Goal: Communication & Community: Ask a question

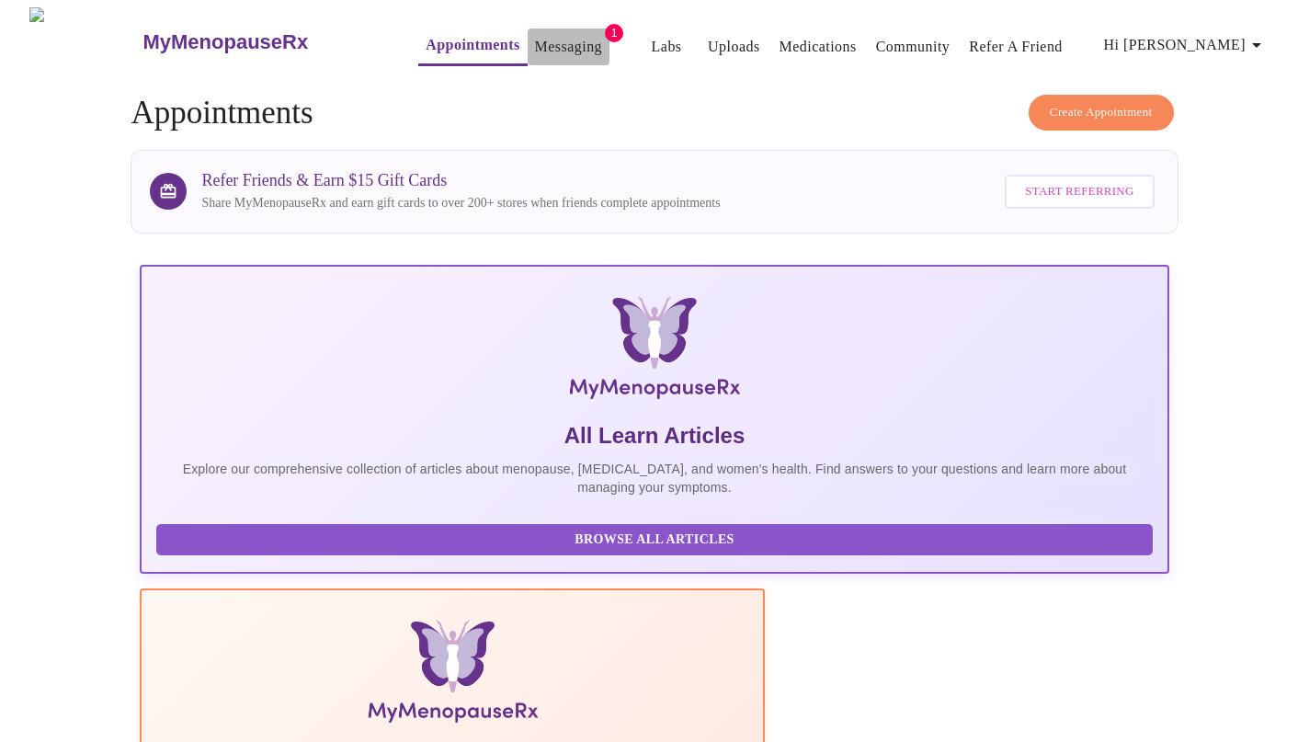
click at [539, 39] on link "Messaging" at bounding box center [568, 47] width 67 height 26
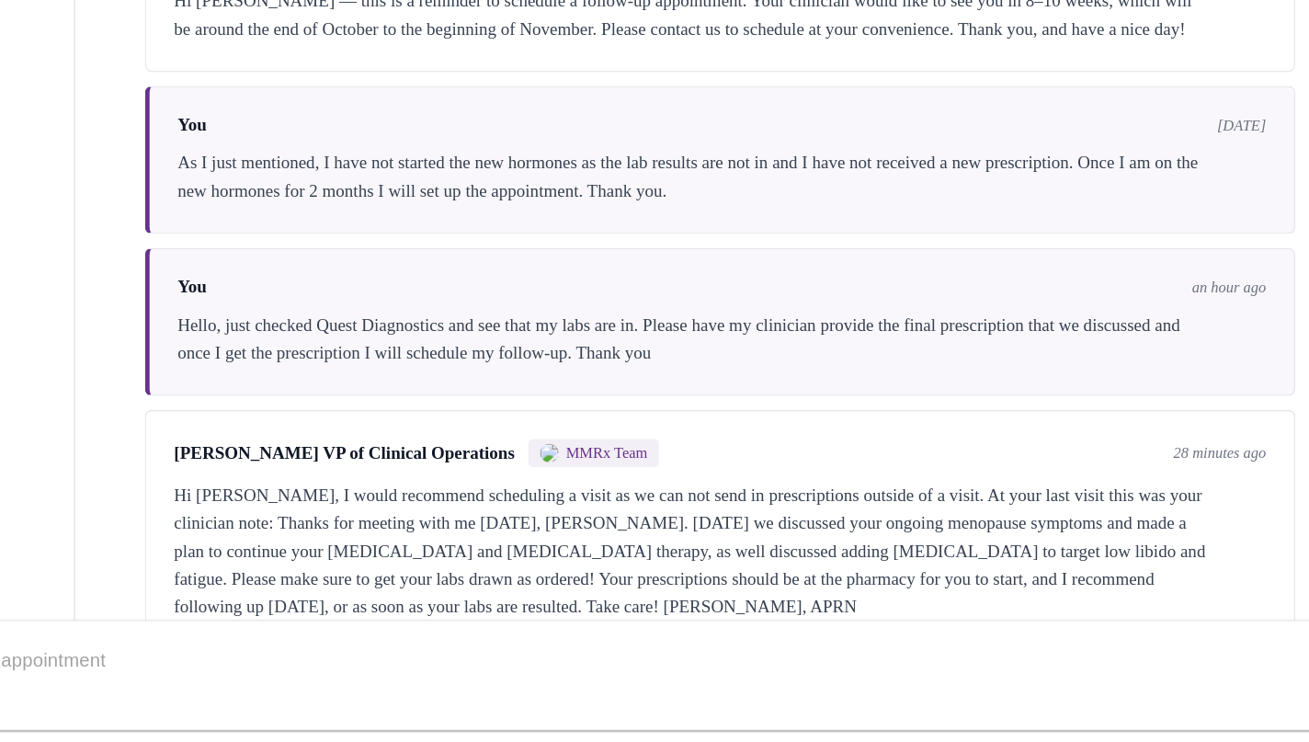
scroll to position [68, 0]
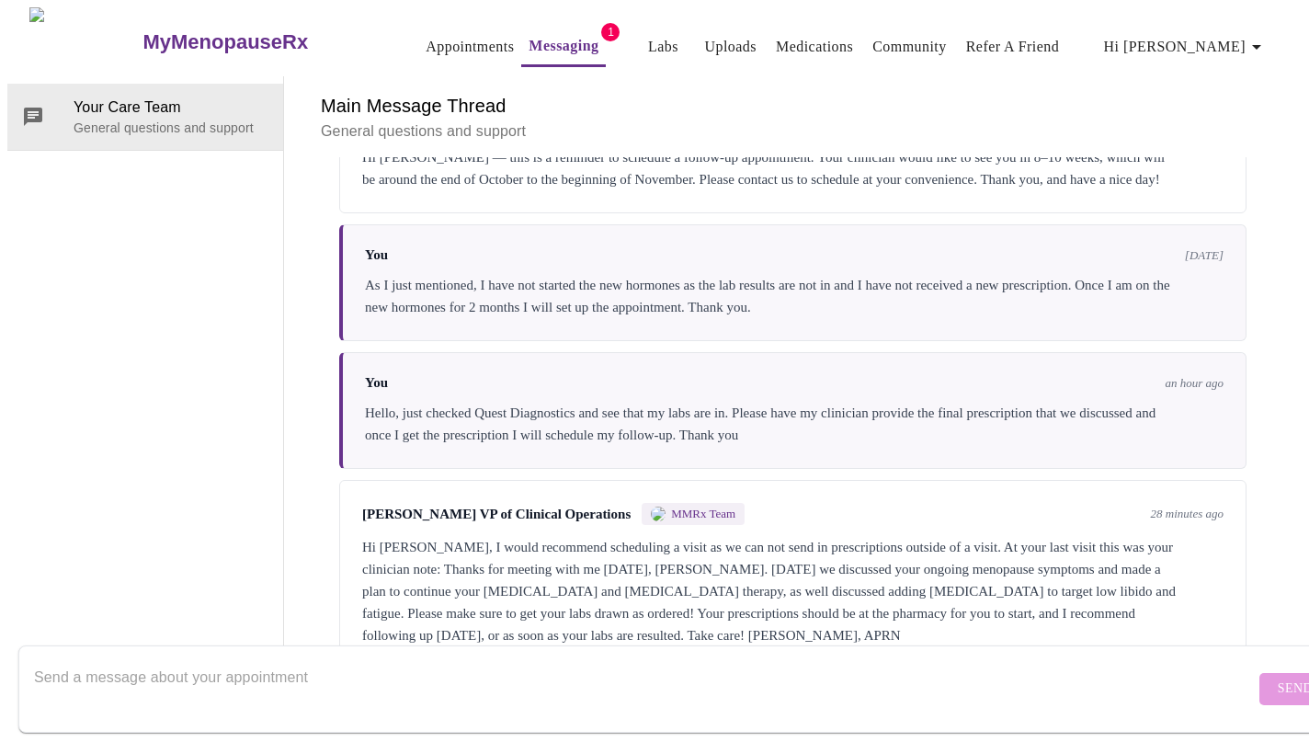
click at [187, 669] on textarea "Send a message about your appointment" at bounding box center [644, 688] width 1221 height 59
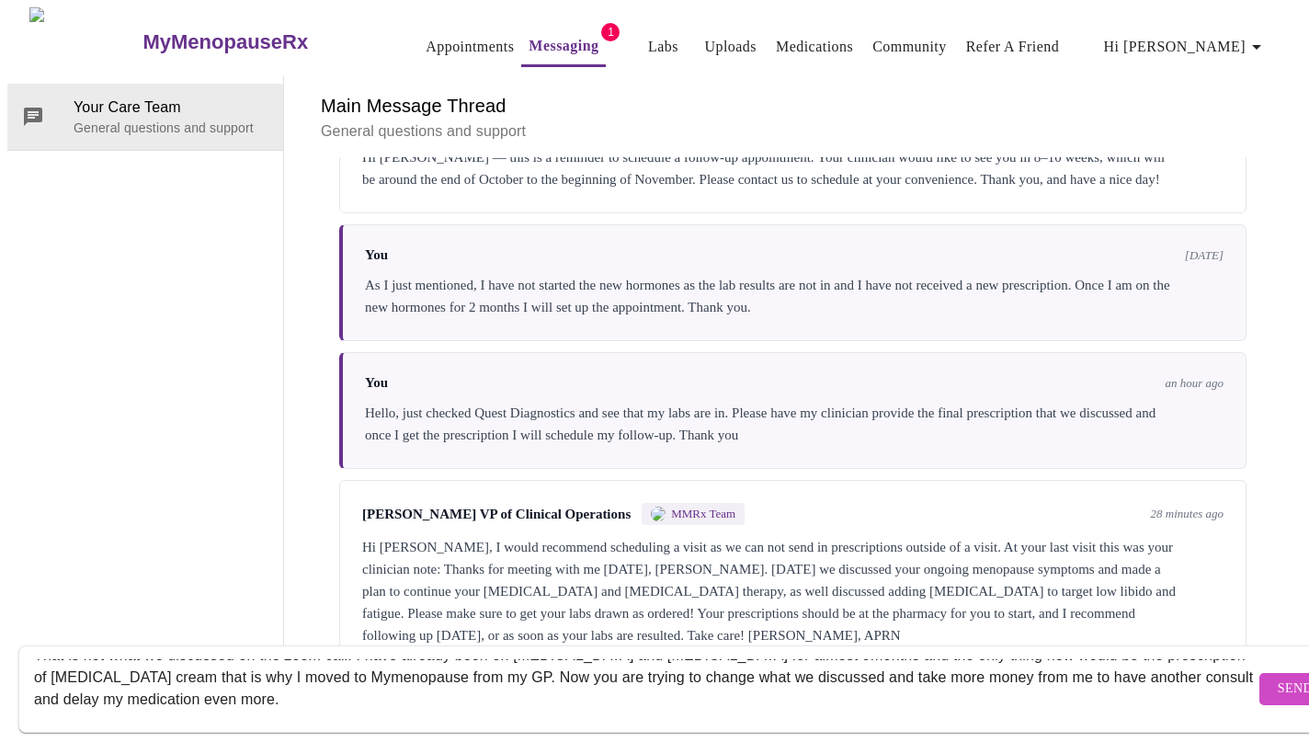
scroll to position [20, 0]
click at [278, 673] on textarea "That is not what we discussed on the zoom call. I have already been on [MEDICAL…" at bounding box center [644, 688] width 1221 height 59
type textarea "That is not what we discussed on the zoom call. I have already been on [MEDICAL…"
click at [1278, 677] on span "Send" at bounding box center [1295, 688] width 35 height 23
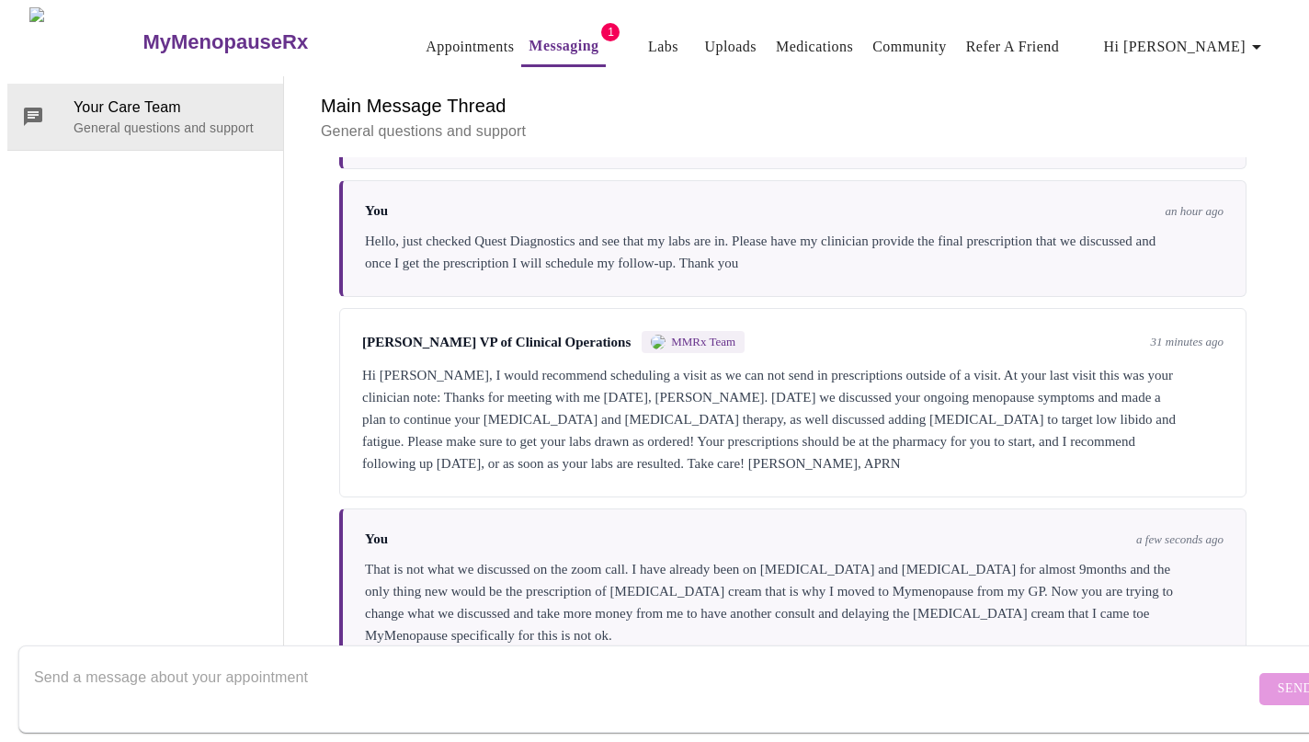
scroll to position [1832, 0]
click at [490, 659] on textarea "Send a message about your appointment" at bounding box center [644, 688] width 1221 height 59
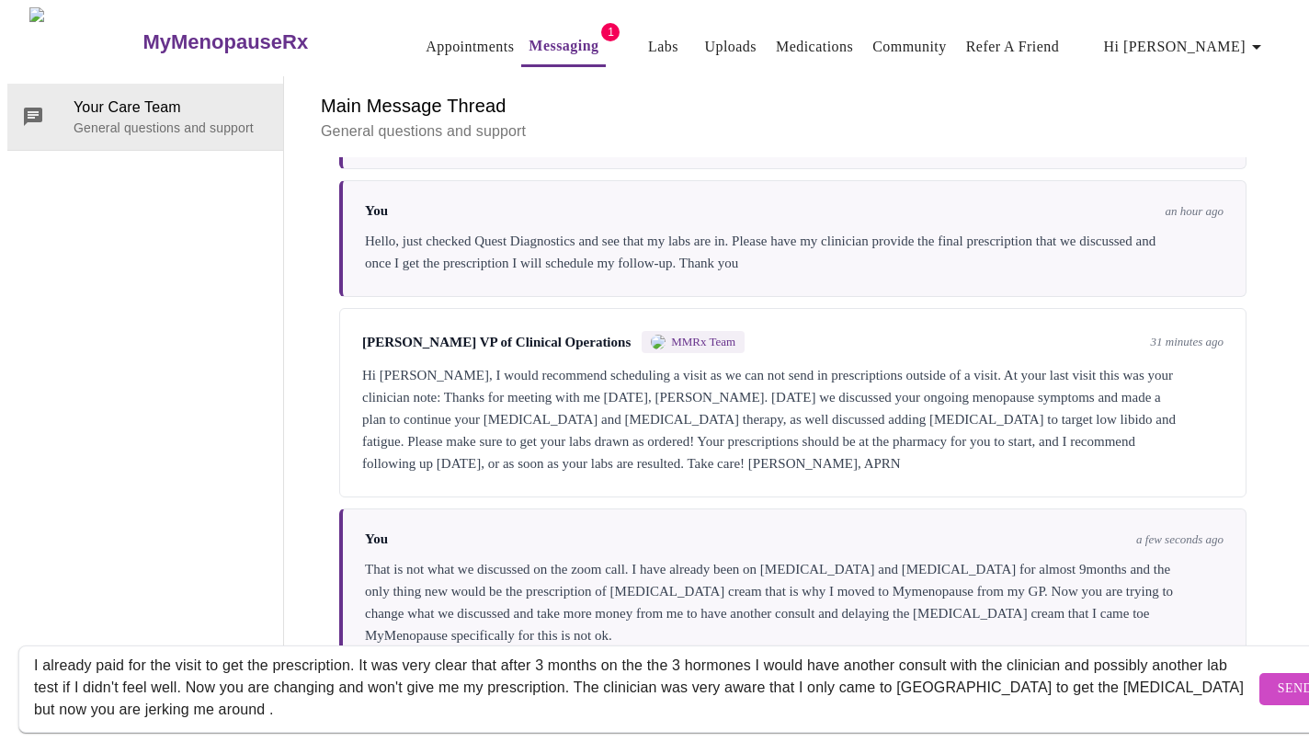
scroll to position [34, 0]
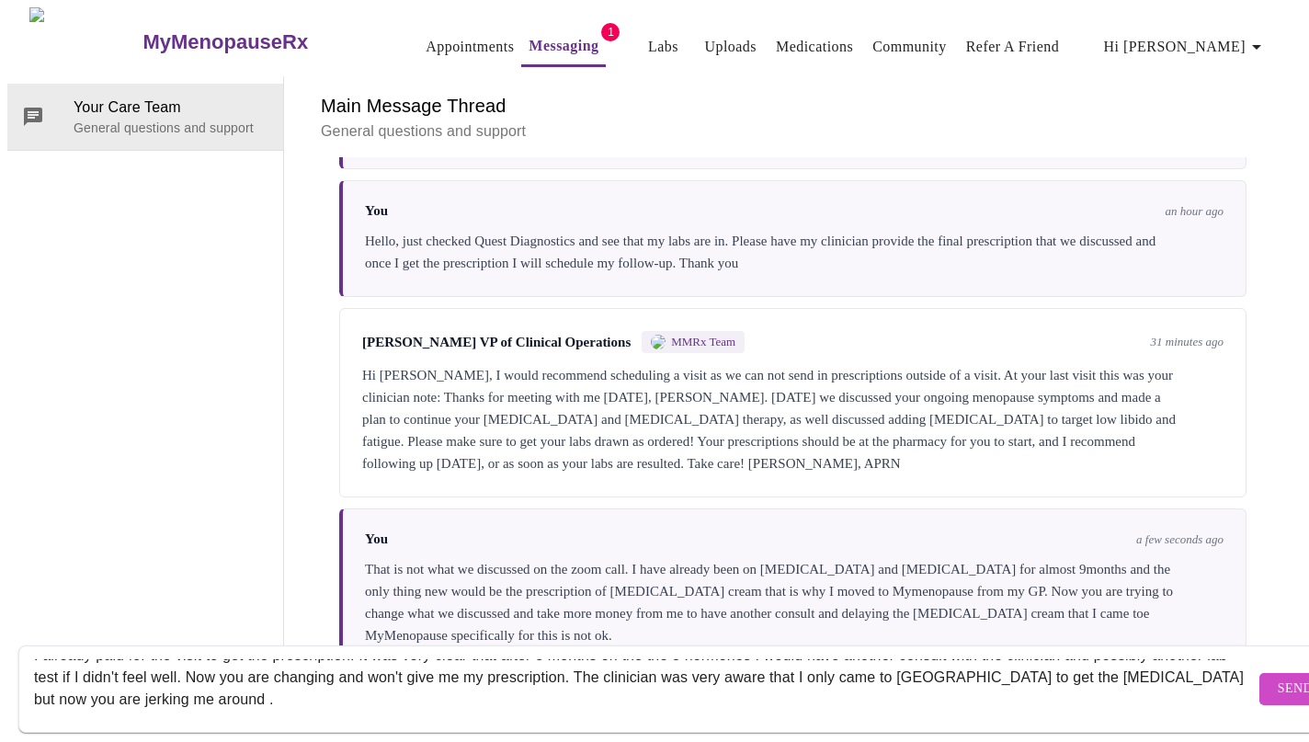
type textarea "I already paid for the visit to get the prescription. It was very clear that af…"
click at [1278, 677] on span "Send" at bounding box center [1295, 688] width 35 height 23
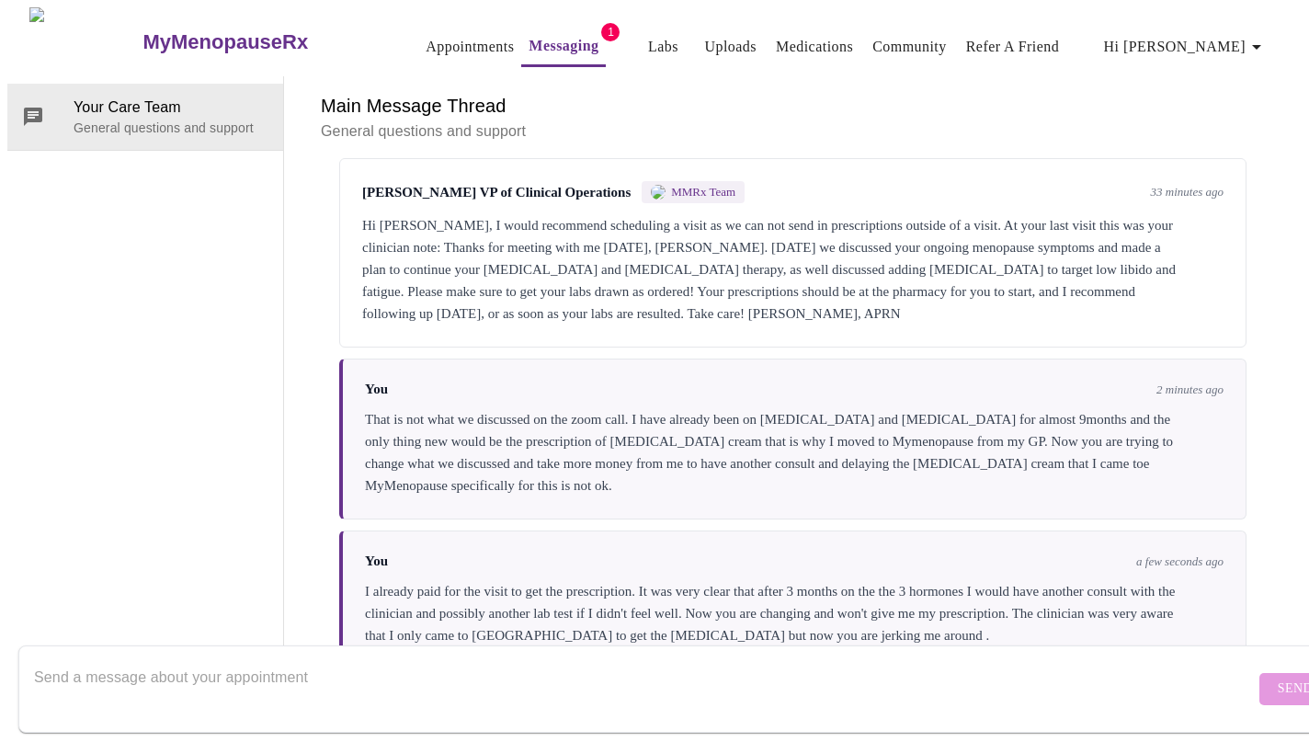
scroll to position [2014, 0]
click at [538, 672] on textarea "Send a message about your appointment" at bounding box center [644, 688] width 1221 height 59
type textarea "What is the phone number to speak to the owner."
click at [1229, 653] on form "What is the phone number to speak to the owner. Send" at bounding box center [681, 688] width 1326 height 87
click at [1278, 677] on span "Send" at bounding box center [1295, 688] width 35 height 23
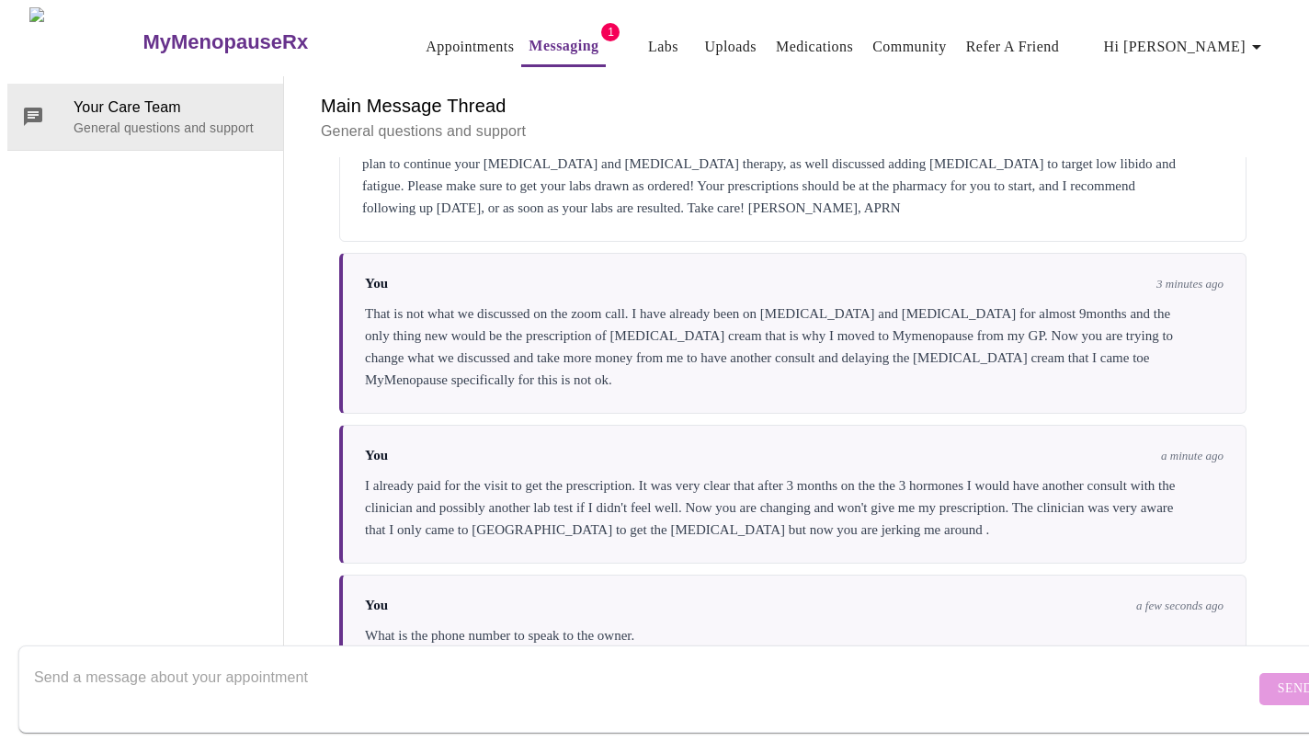
scroll to position [69, 0]
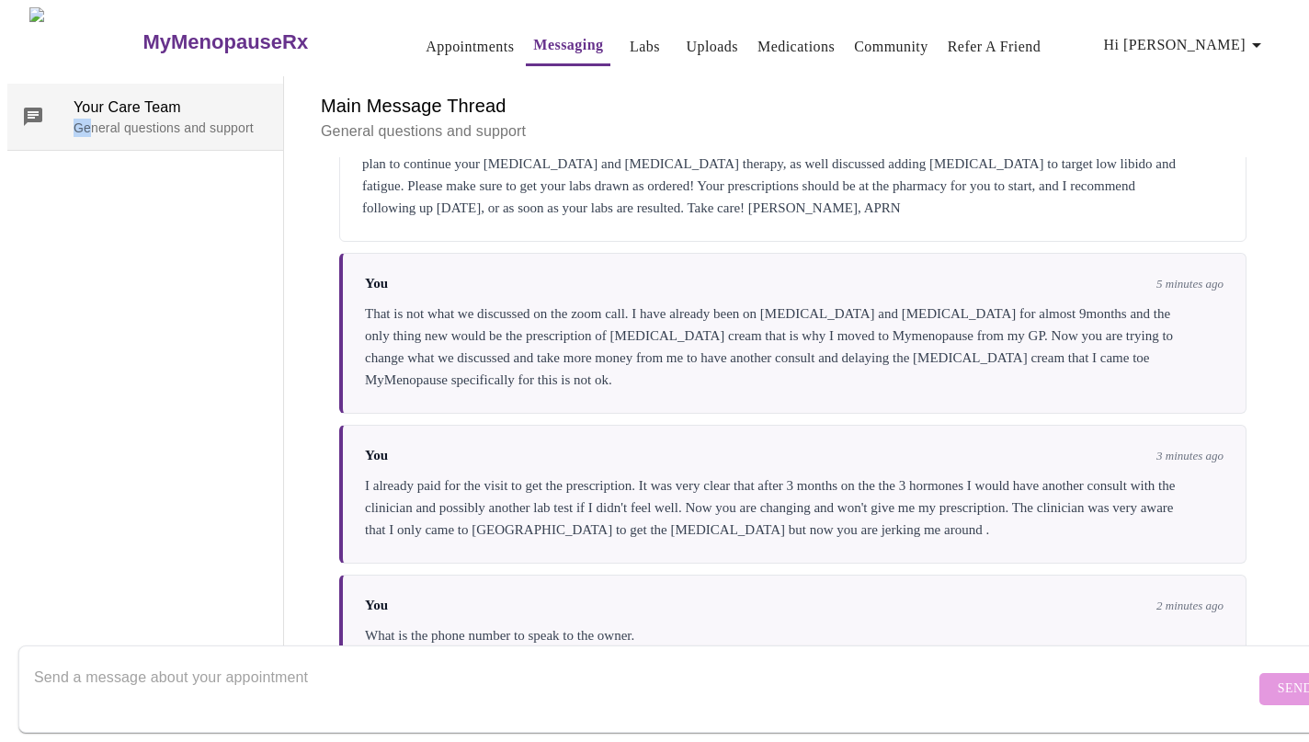
click at [79, 97] on div "Your Care Team General questions and support" at bounding box center [171, 117] width 195 height 40
click at [448, 48] on link "Appointments" at bounding box center [470, 47] width 88 height 26
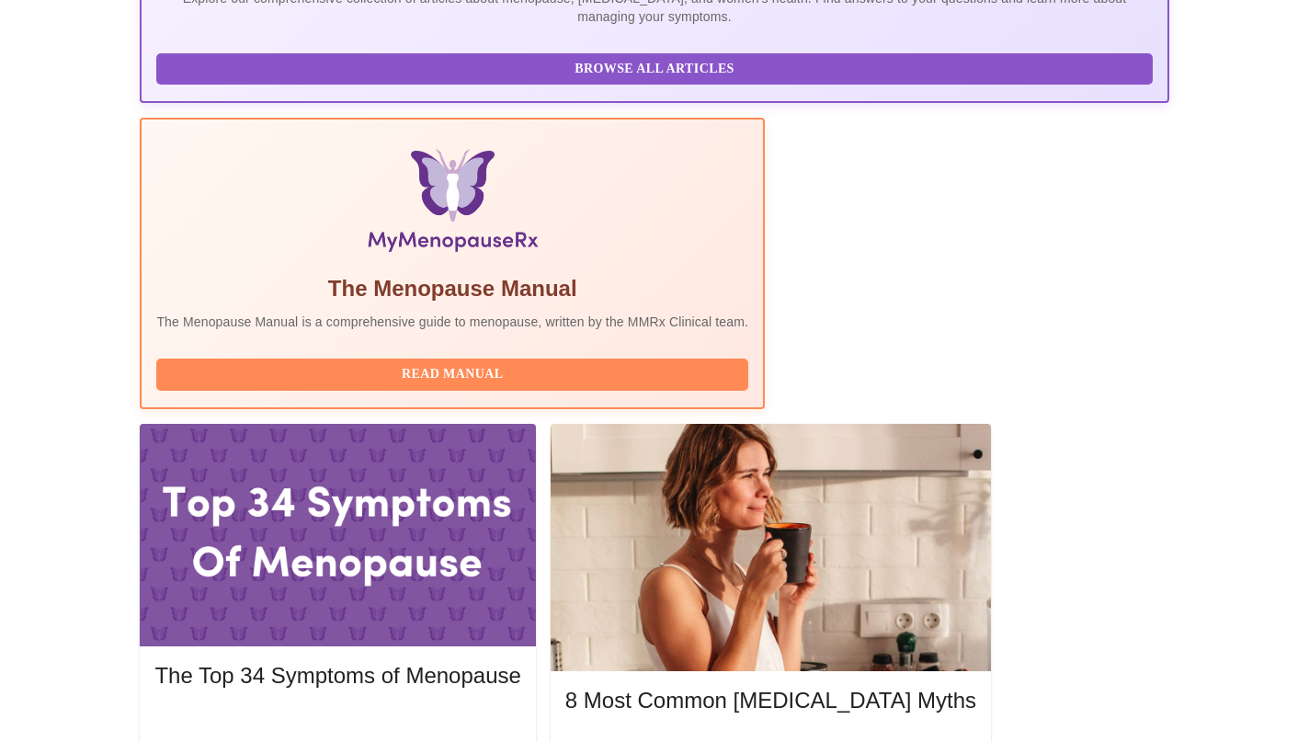
scroll to position [470, 0]
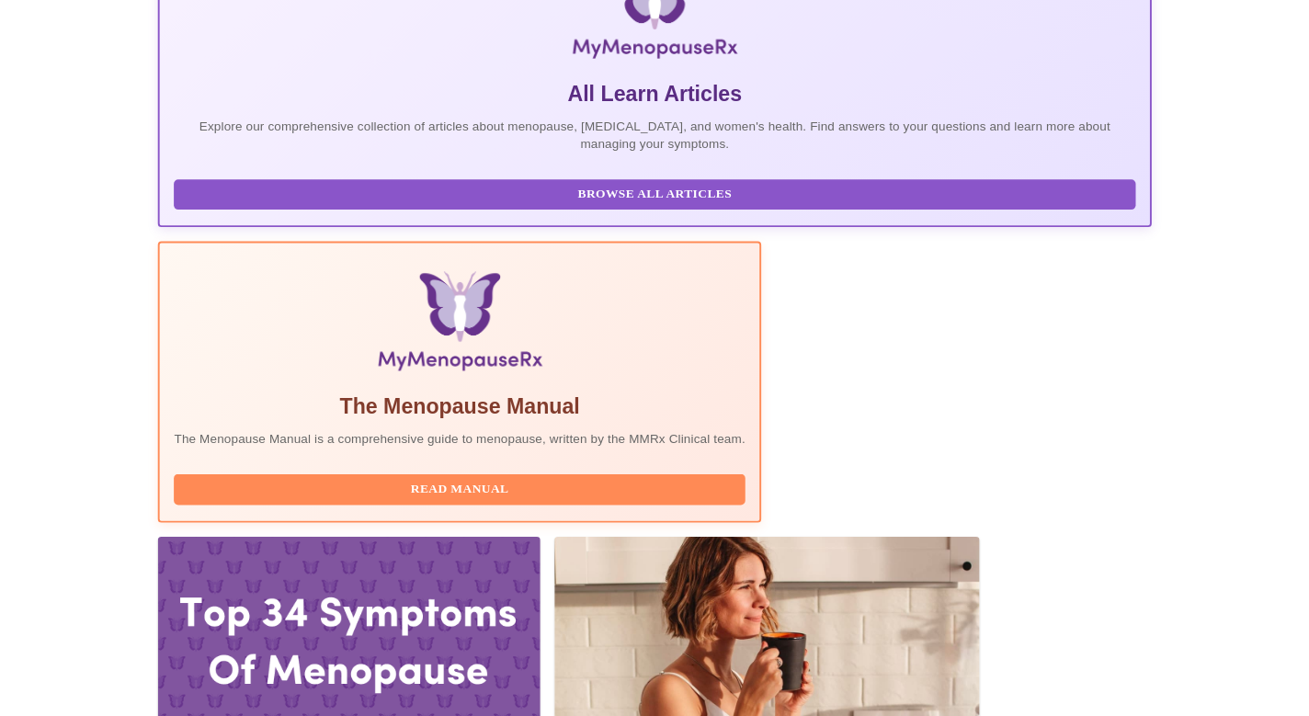
scroll to position [392, 0]
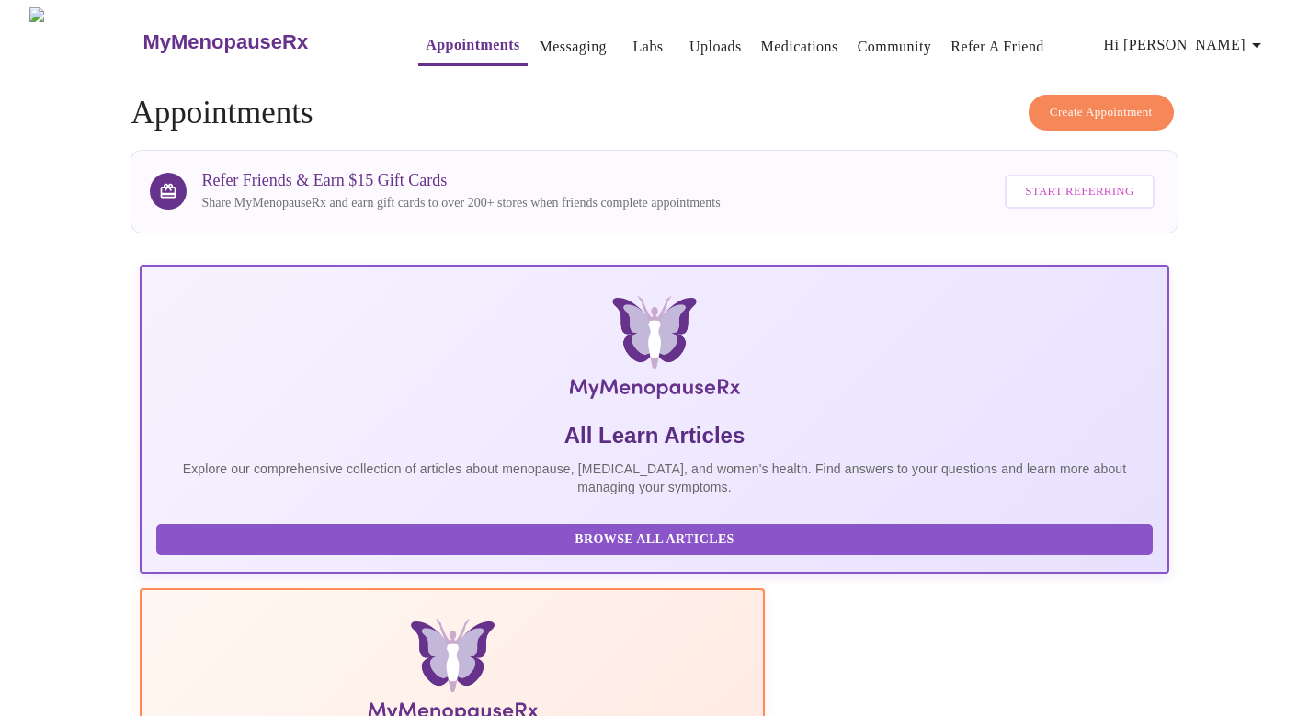
scroll to position [0, 0]
click at [540, 35] on link "Messaging" at bounding box center [573, 47] width 67 height 26
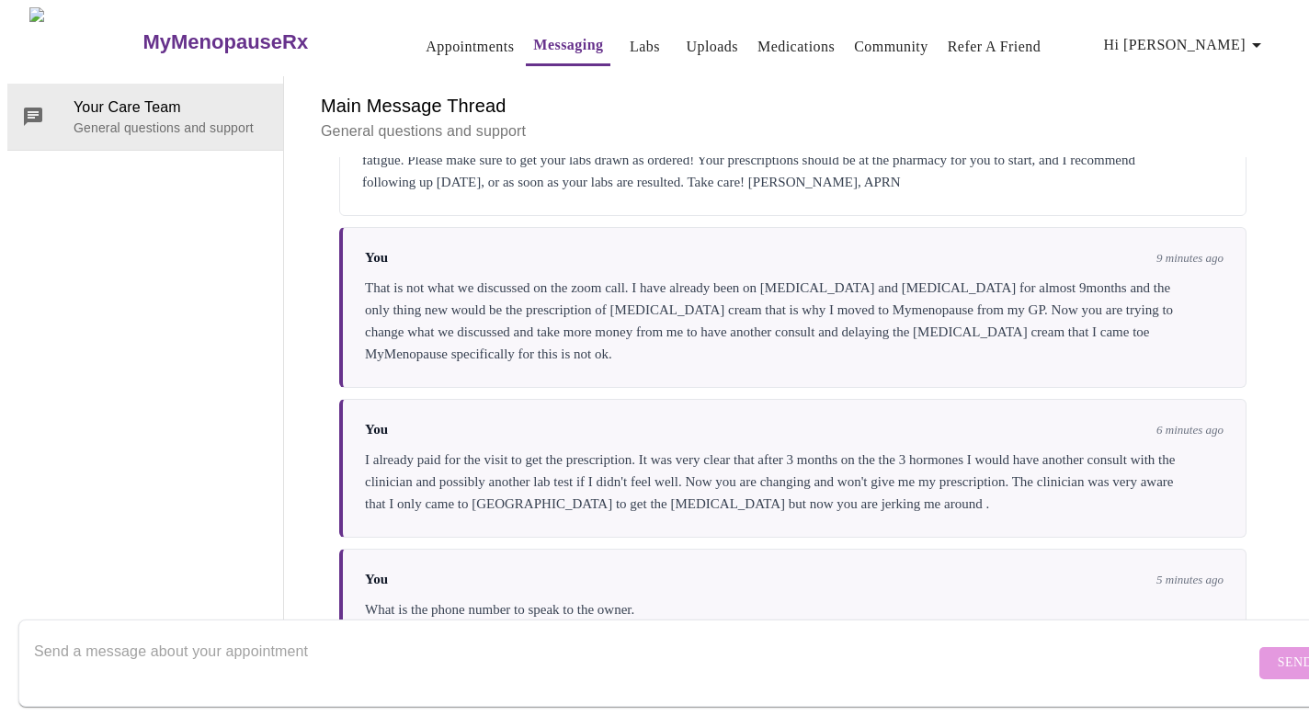
scroll to position [69, 0]
